Goal: Task Accomplishment & Management: Manage account settings

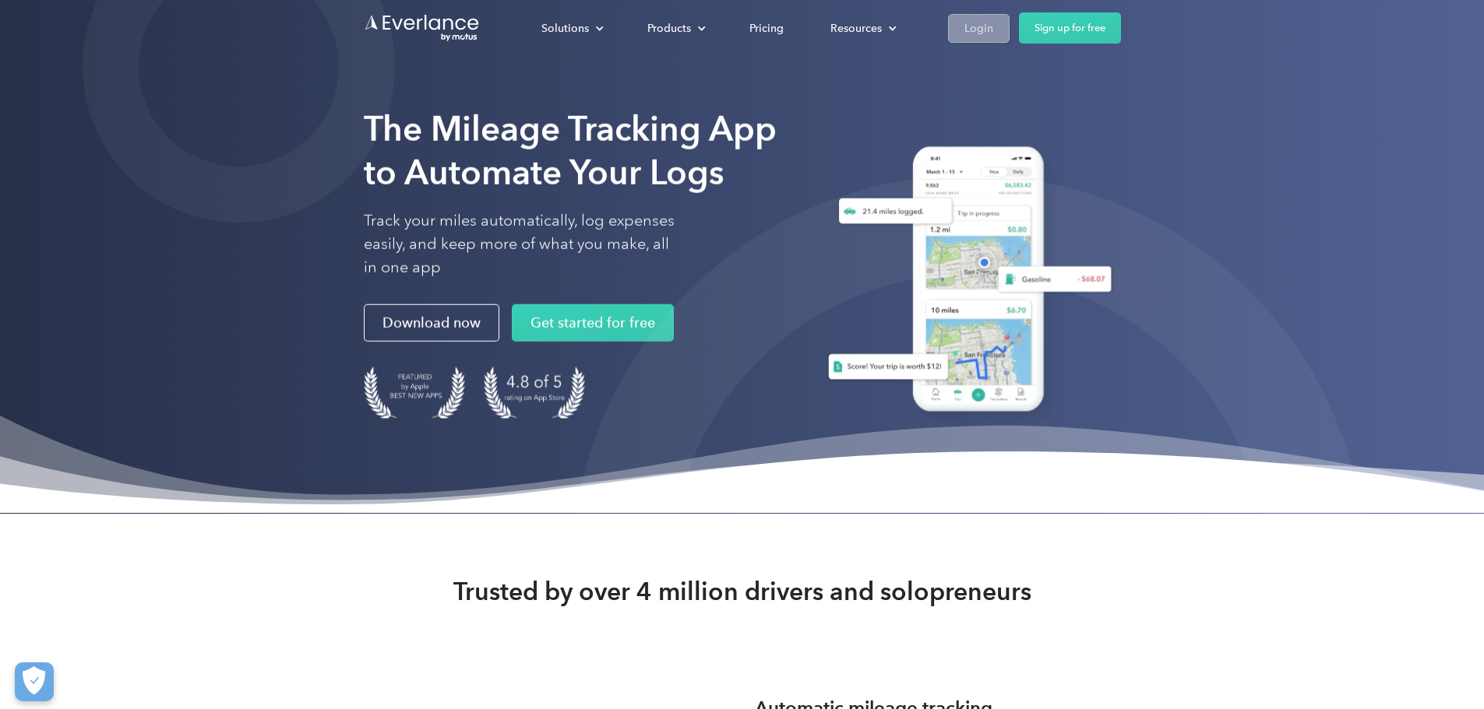
click at [993, 32] on div "Login" at bounding box center [978, 28] width 29 height 19
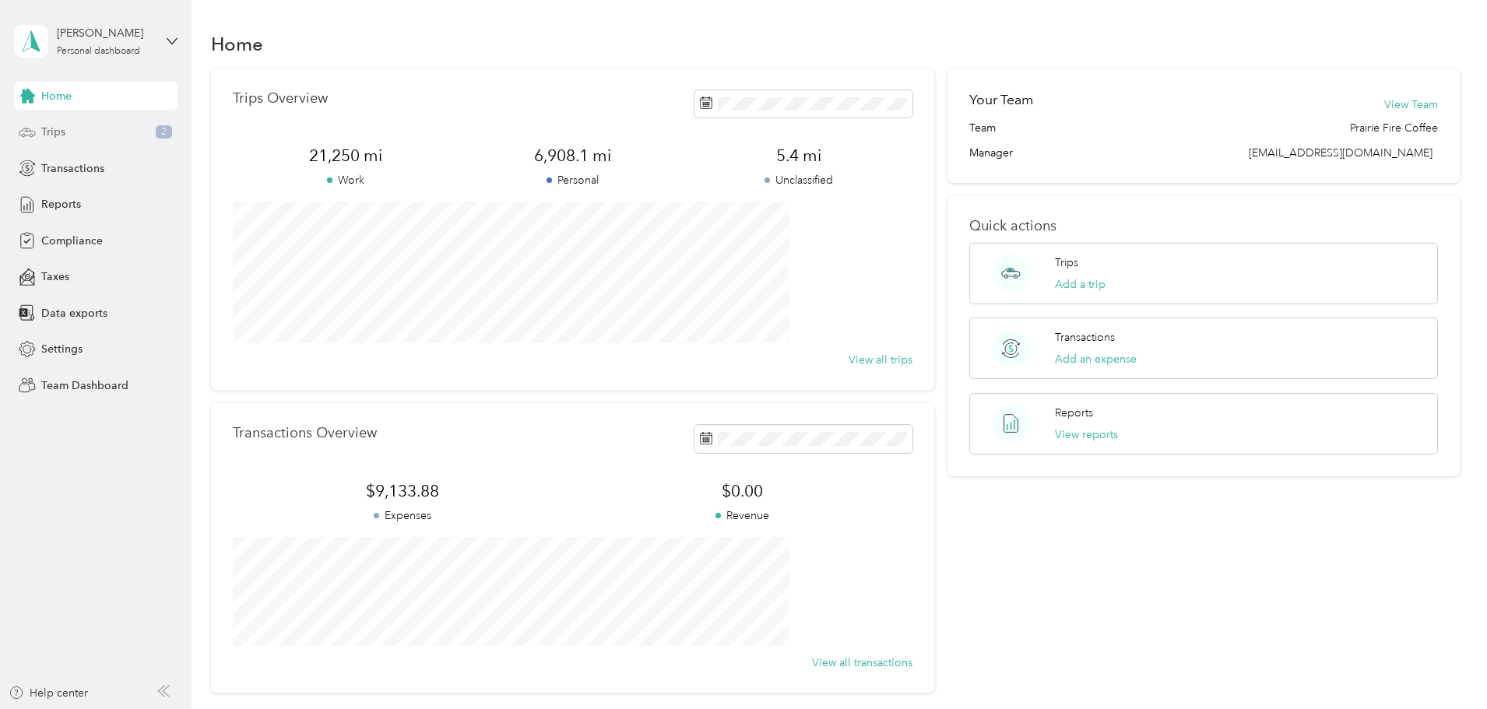
click at [55, 125] on span "Trips" at bounding box center [53, 132] width 24 height 16
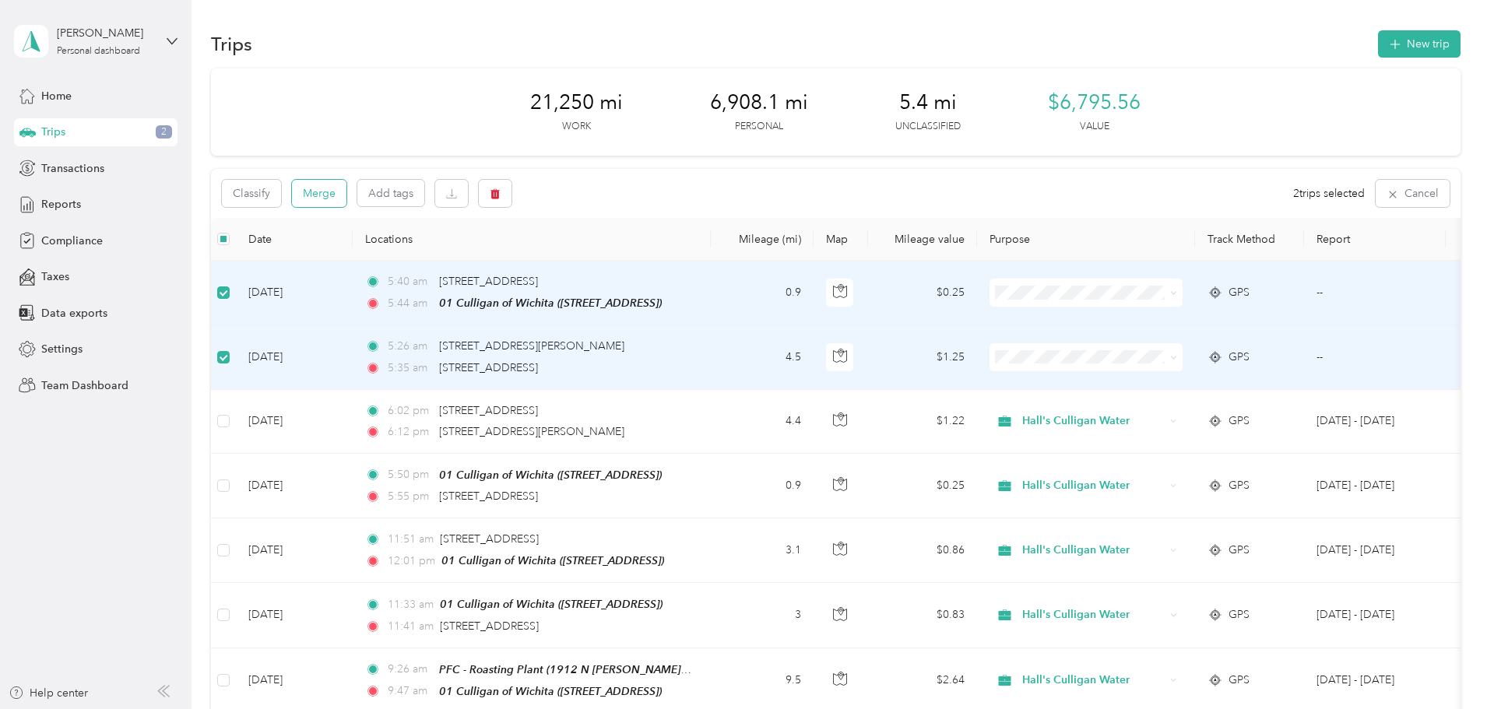
click at [347, 196] on button "Merge" at bounding box center [319, 193] width 55 height 27
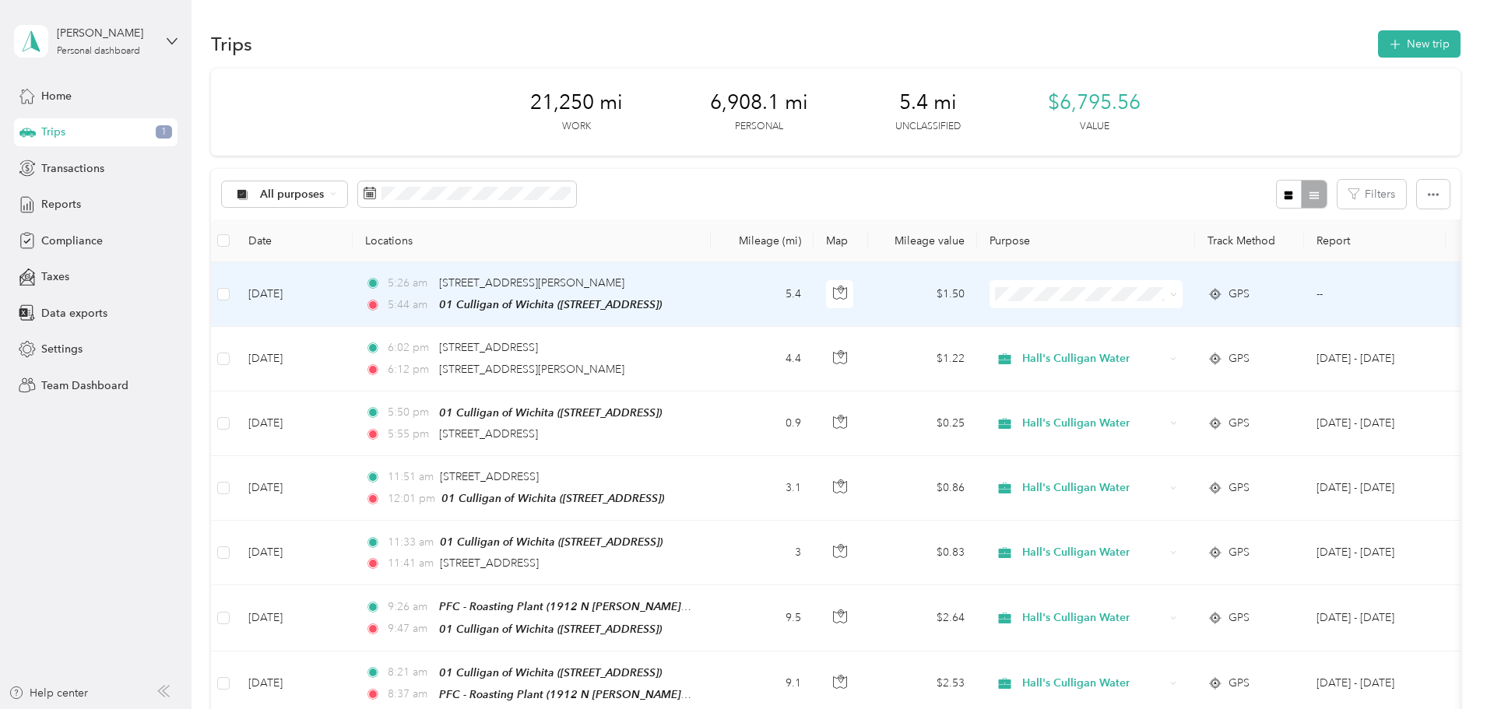
click at [1183, 292] on span at bounding box center [1086, 294] width 193 height 28
click at [1177, 292] on icon at bounding box center [1173, 294] width 7 height 7
click at [1236, 319] on span "Hall's Culligan Water" at bounding box center [1204, 322] width 144 height 16
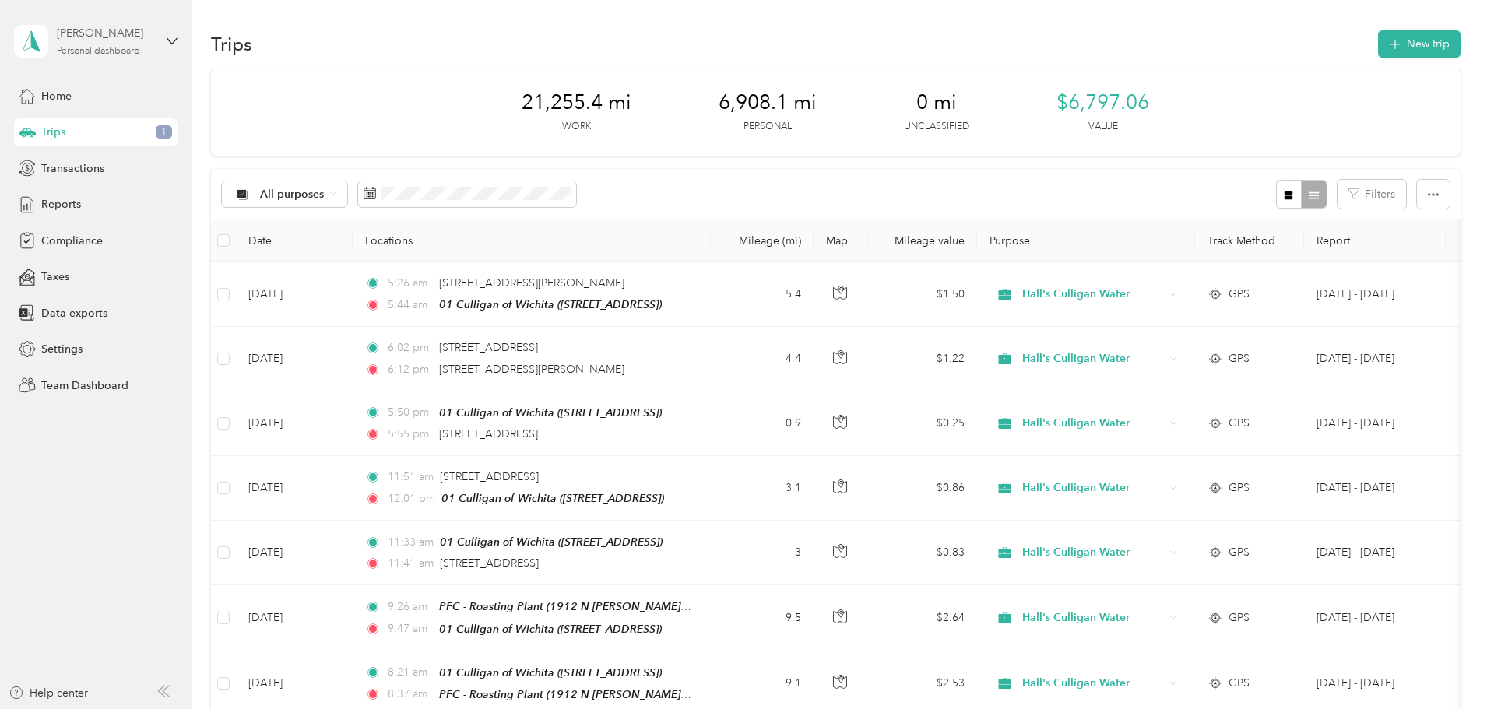
click at [104, 48] on div "Personal dashboard" at bounding box center [98, 51] width 83 height 9
click at [79, 128] on div "Team dashboard" at bounding box center [178, 119] width 306 height 27
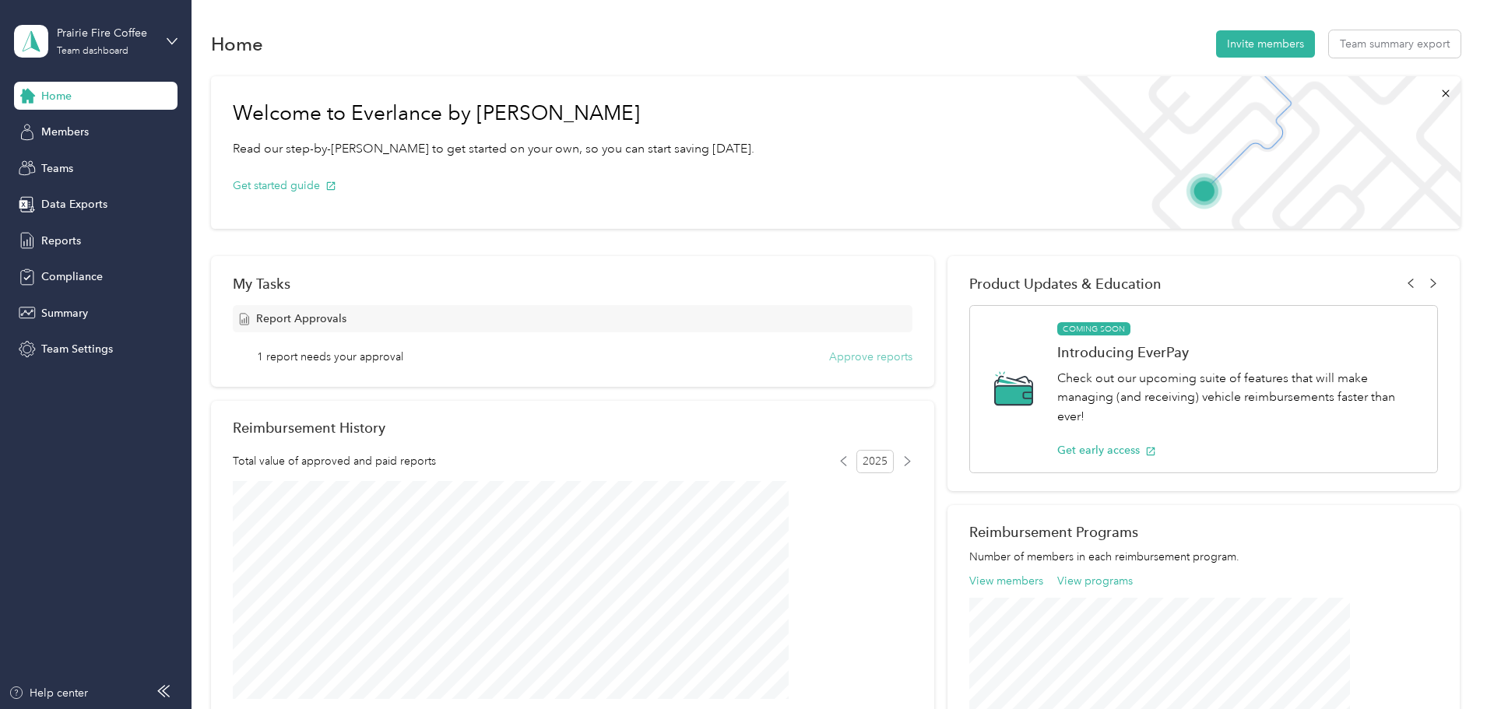
click at [859, 361] on button "Approve reports" at bounding box center [870, 357] width 83 height 16
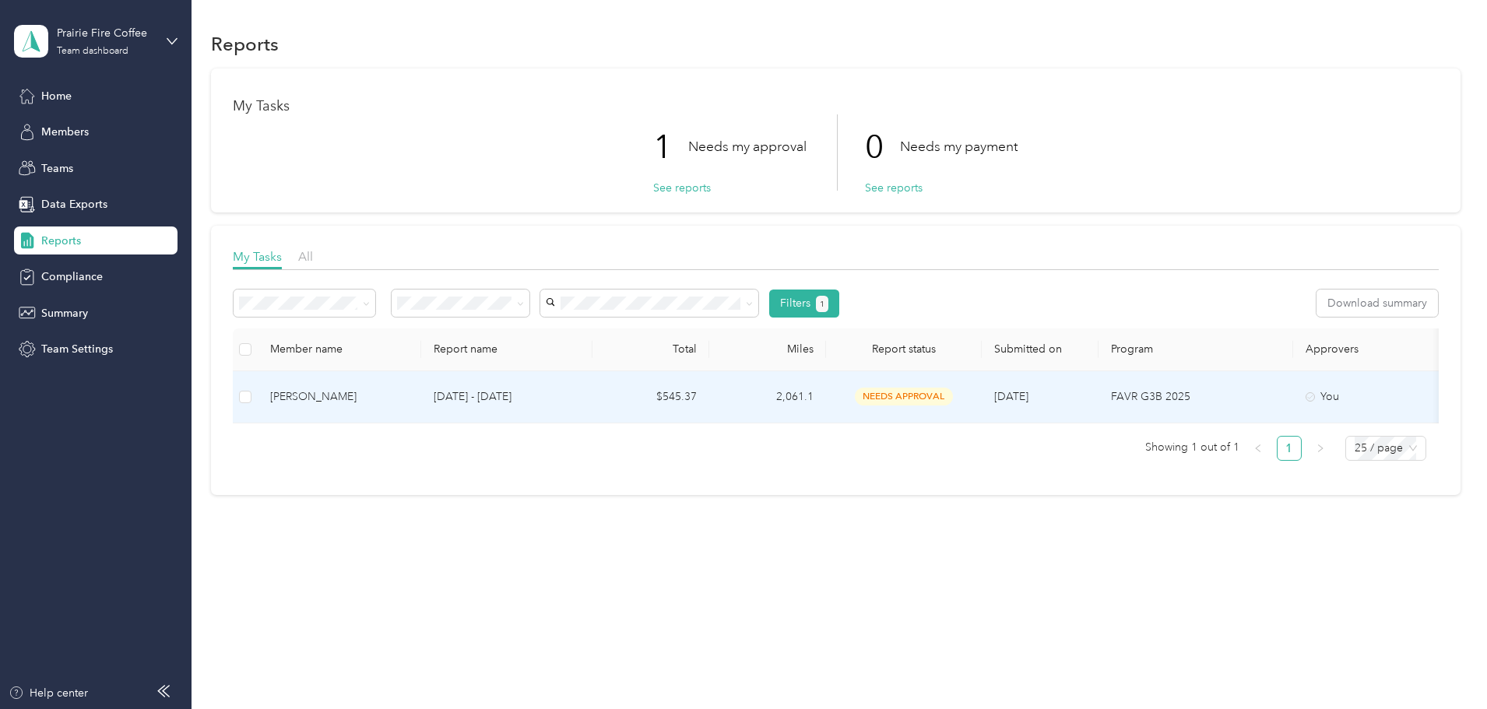
click at [409, 390] on div "Angela Robuck" at bounding box center [339, 397] width 139 height 17
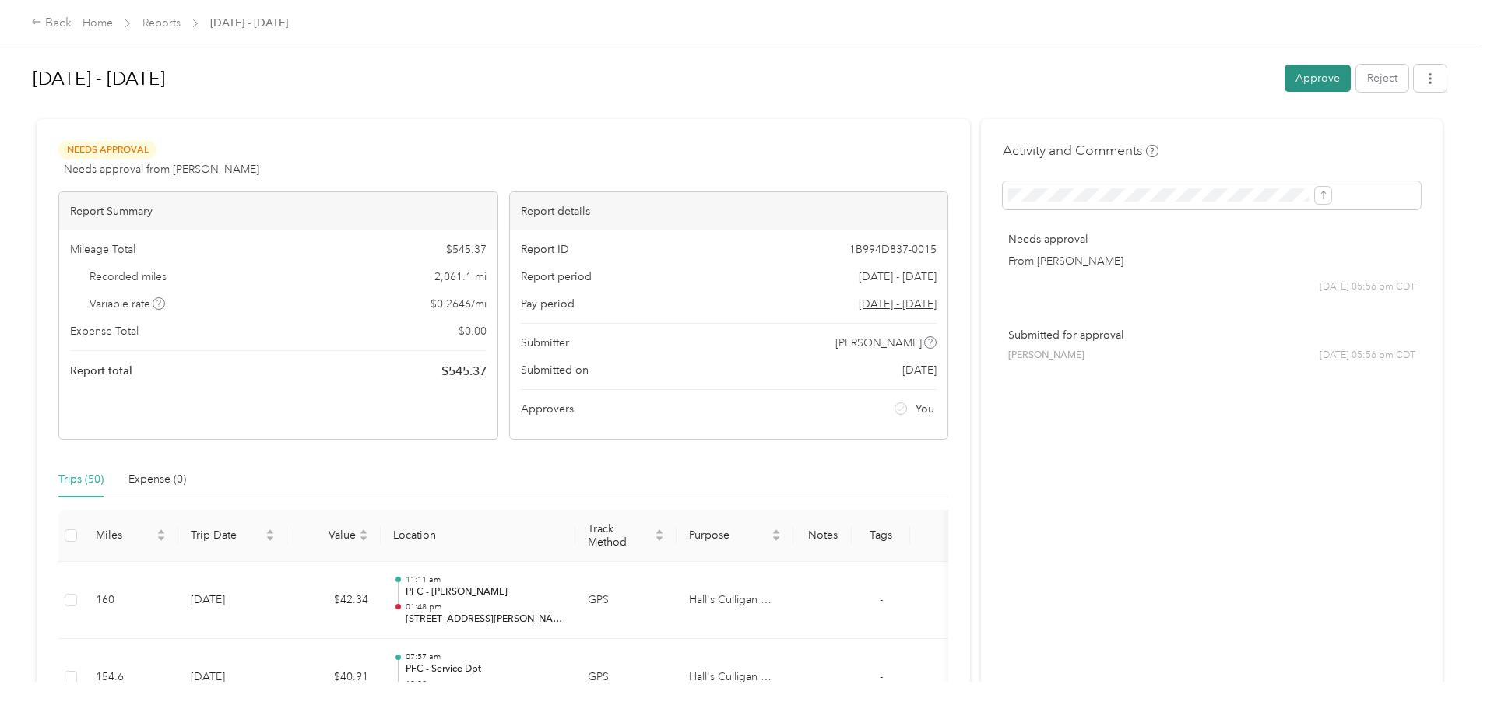
click at [1285, 72] on button "Approve" at bounding box center [1318, 78] width 66 height 27
